Goal: Task Accomplishment & Management: Manage account settings

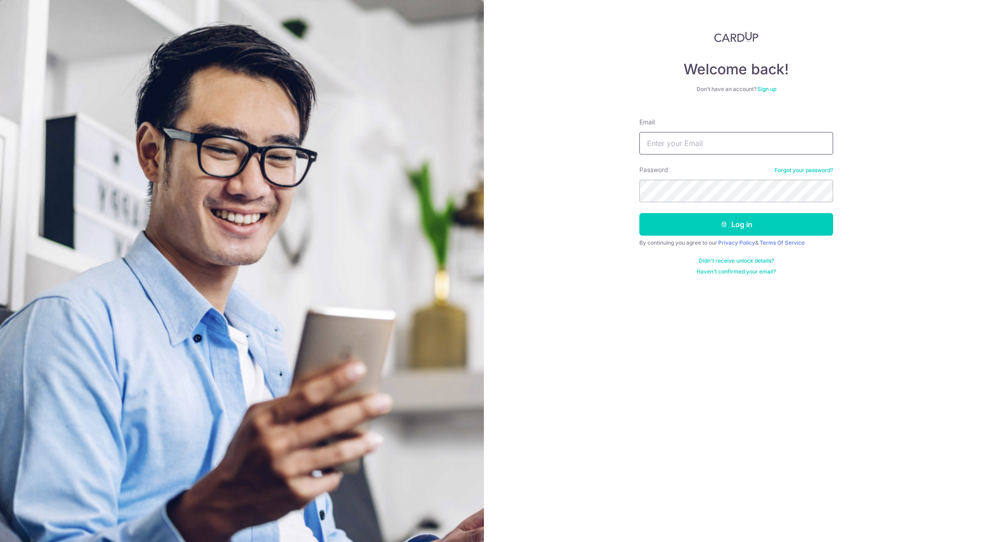
type input "[EMAIL_ADDRESS][DOMAIN_NAME]"
click at [737, 235] on button "Log in" at bounding box center [736, 224] width 194 height 23
